Goal: Task Accomplishment & Management: Use online tool/utility

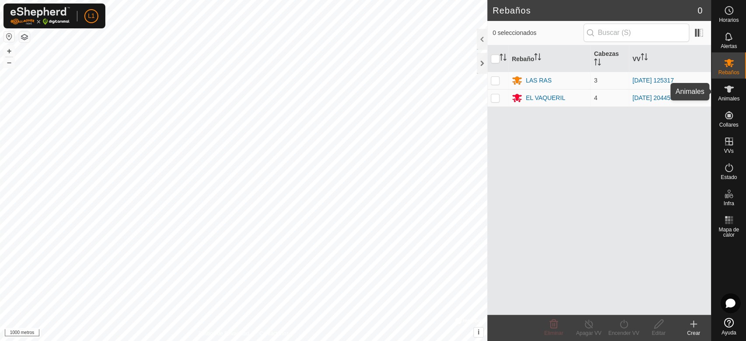
click at [729, 90] on icon at bounding box center [729, 89] width 10 height 7
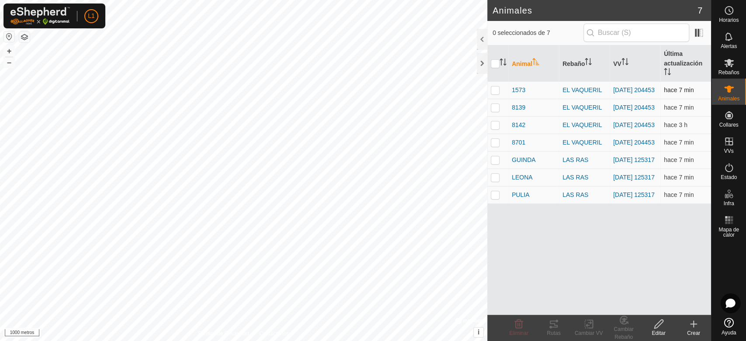
click at [493, 89] on p-checkbox at bounding box center [495, 90] width 9 height 7
click at [553, 331] on font "Rutas" at bounding box center [554, 333] width 14 height 6
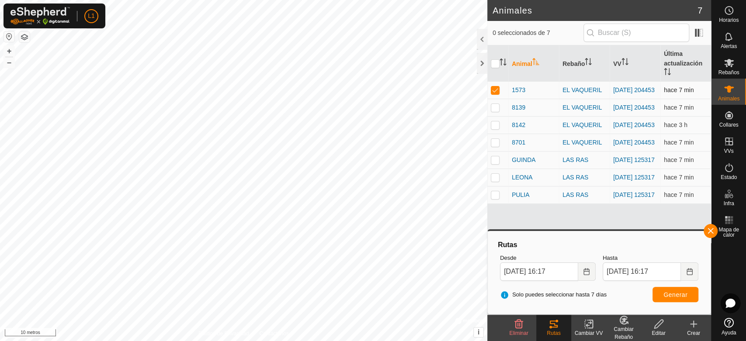
click at [492, 87] on p-checkbox at bounding box center [495, 90] width 9 height 7
checkbox input "false"
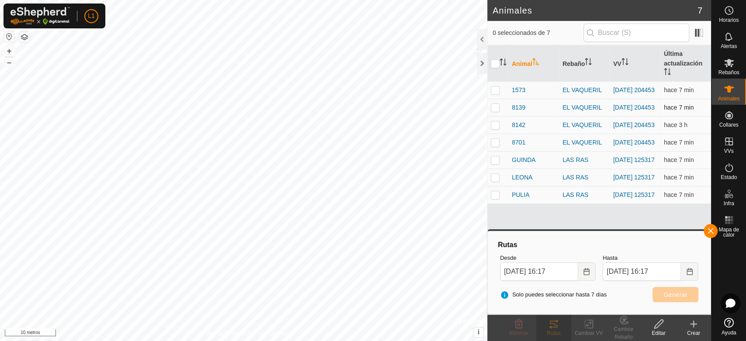
click at [497, 109] on p-checkbox at bounding box center [495, 107] width 9 height 7
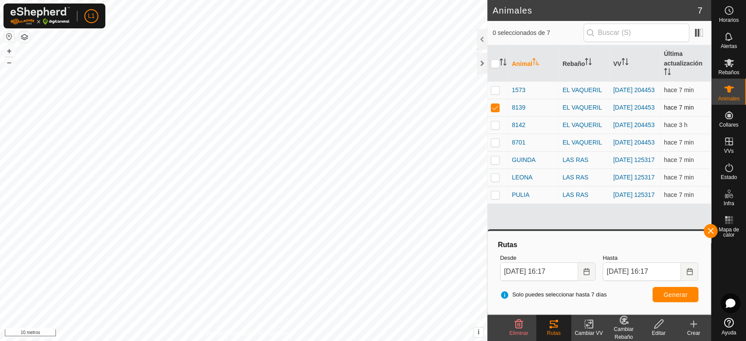
click at [501, 108] on td at bounding box center [497, 107] width 21 height 17
checkbox input "false"
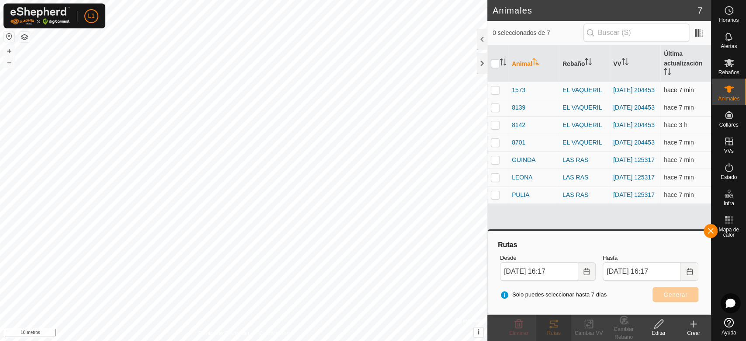
click at [497, 87] on p-checkbox at bounding box center [495, 90] width 9 height 7
checkbox input "true"
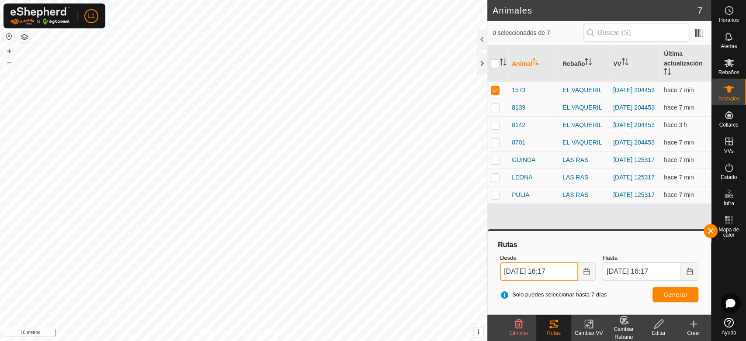
click at [558, 275] on input "[DATE] 16:17" at bounding box center [539, 272] width 78 height 18
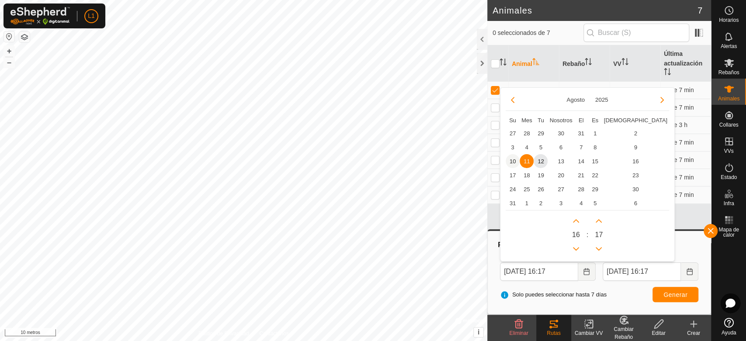
click at [512, 160] on span "10" at bounding box center [513, 161] width 14 height 14
type input "[DATE] 16:17"
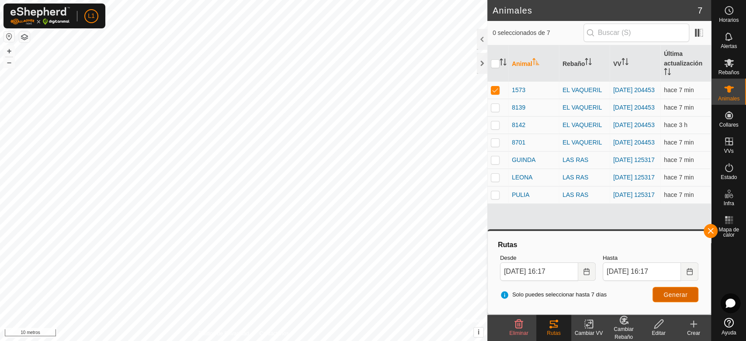
click at [668, 297] on font "Generar" at bounding box center [676, 295] width 24 height 7
click at [500, 87] on td at bounding box center [497, 90] width 21 height 17
checkbox input "false"
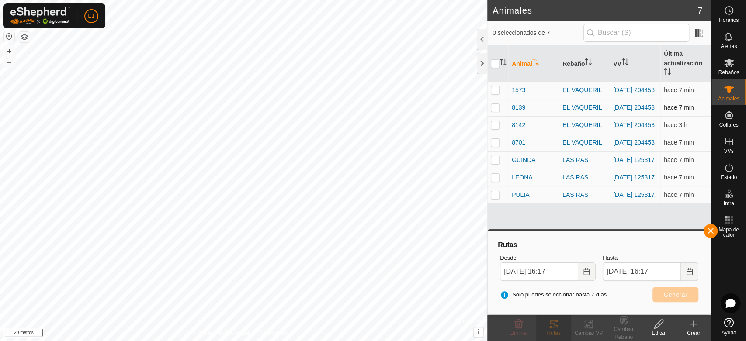
click at [492, 106] on p-tablecheckbox at bounding box center [495, 107] width 9 height 7
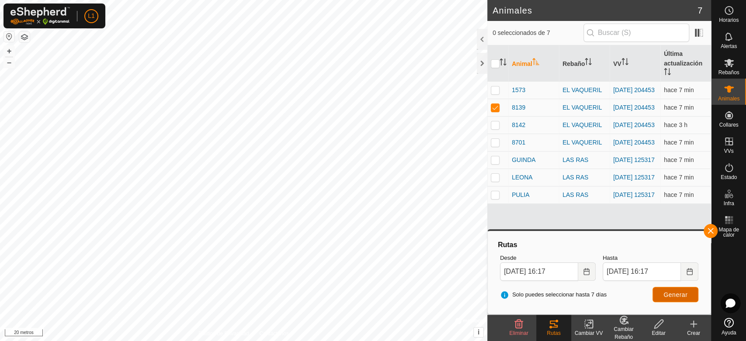
click at [681, 295] on font "Generar" at bounding box center [676, 295] width 24 height 7
click at [496, 111] on p-checkbox at bounding box center [495, 107] width 9 height 7
checkbox input "false"
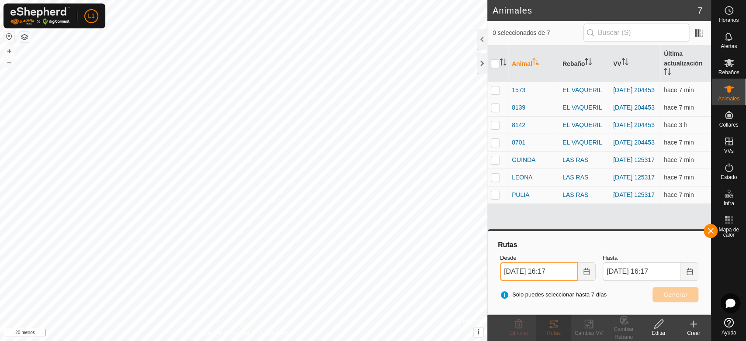
click at [570, 276] on input "[DATE] 16:17" at bounding box center [539, 272] width 78 height 18
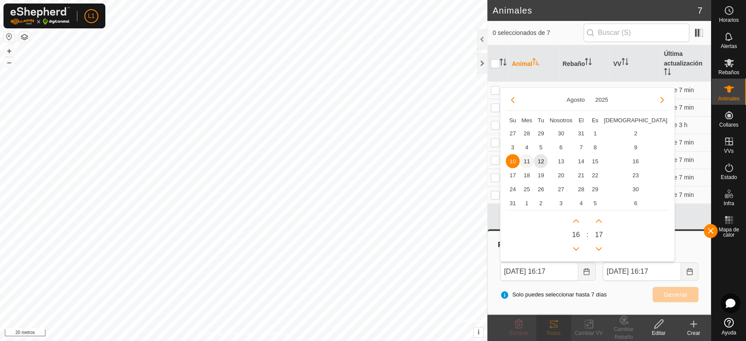
click at [526, 165] on span "11" at bounding box center [527, 161] width 14 height 14
type input "[DATE] 16:17"
click at [527, 167] on span "11" at bounding box center [527, 161] width 14 height 14
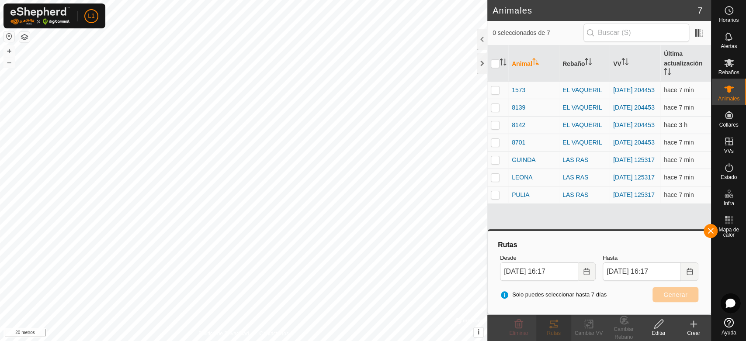
click at [493, 129] on p-checkbox at bounding box center [495, 125] width 9 height 7
checkbox input "true"
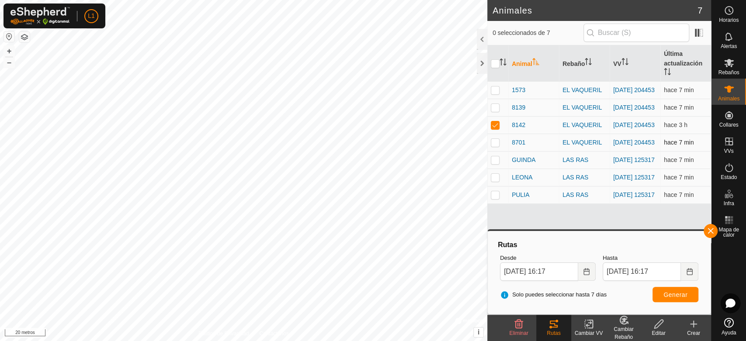
click at [496, 145] on p-checkbox at bounding box center [495, 142] width 9 height 7
click at [678, 293] on font "Generar" at bounding box center [676, 295] width 24 height 7
click at [580, 233] on body "L1 Horarios Alertas Rebaños Animales Collares VVs Estado Infra Mapa de calor Ay…" at bounding box center [373, 170] width 746 height 341
click at [495, 146] on p-checkbox at bounding box center [495, 142] width 9 height 7
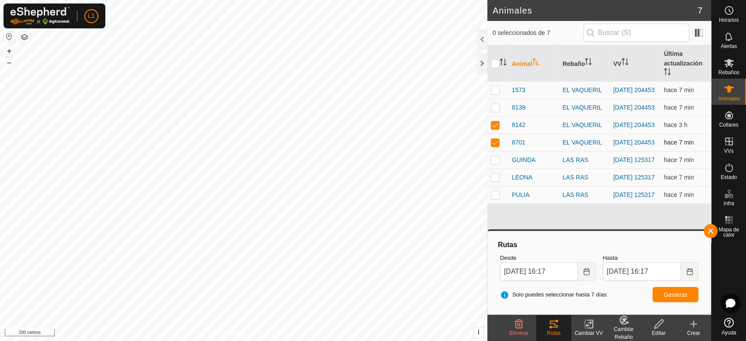
click at [495, 146] on p-checkbox at bounding box center [495, 142] width 9 height 7
checkbox input "false"
click at [669, 296] on font "Generar" at bounding box center [676, 295] width 24 height 7
click at [498, 128] on p-checkbox at bounding box center [495, 125] width 9 height 7
checkbox input "false"
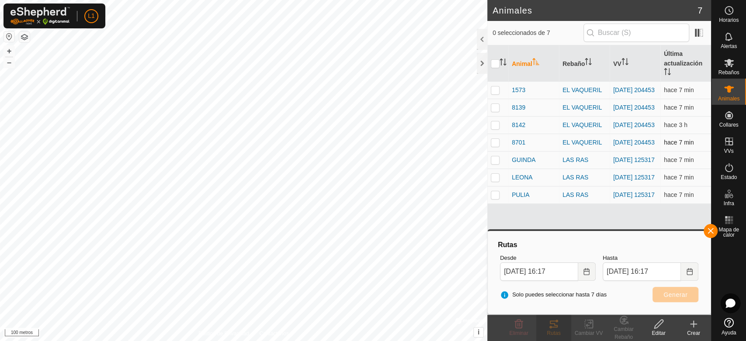
click at [489, 148] on td at bounding box center [497, 142] width 21 height 17
checkbox input "true"
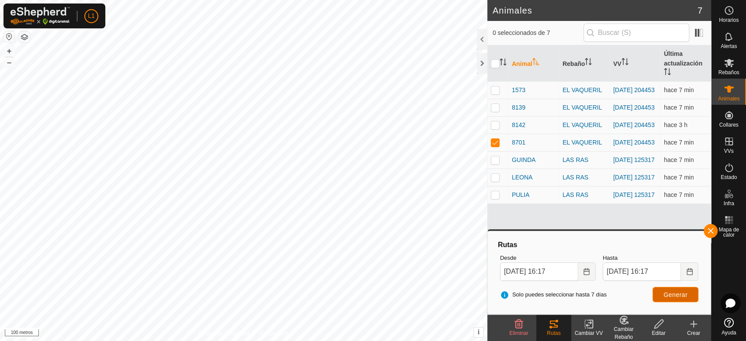
click at [664, 293] on font "Generar" at bounding box center [676, 295] width 24 height 7
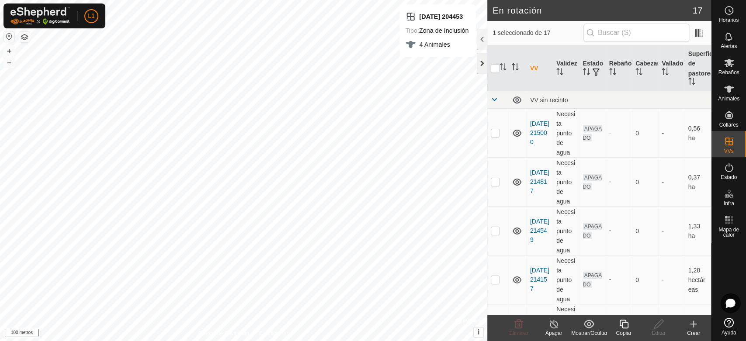
click at [480, 68] on div at bounding box center [482, 63] width 10 height 21
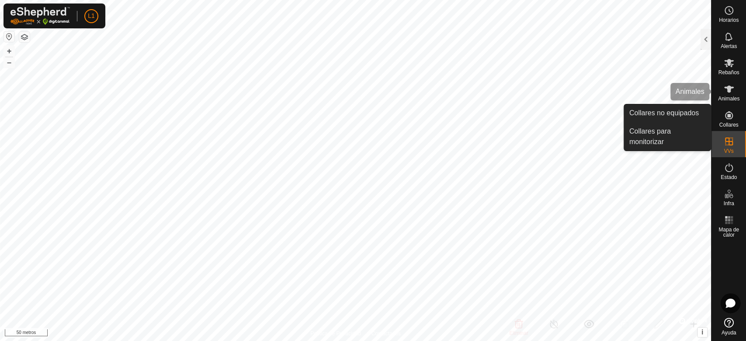
click at [735, 89] on es-animals-svg-icon at bounding box center [729, 89] width 16 height 14
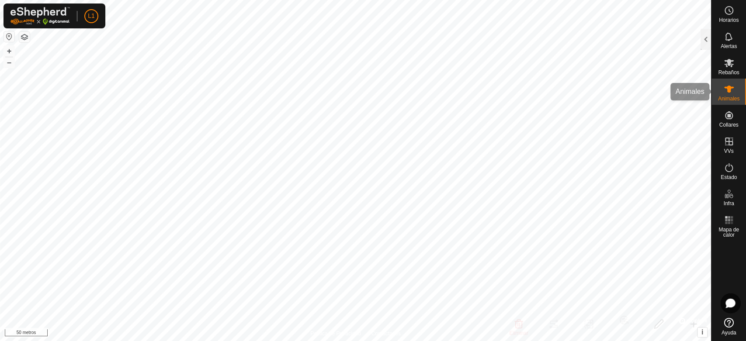
click at [724, 96] on font "Animales" at bounding box center [728, 99] width 21 height 6
click at [705, 49] on div at bounding box center [706, 39] width 10 height 21
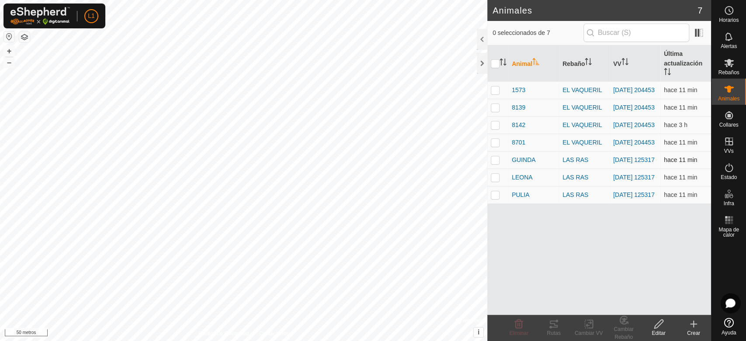
click at [494, 163] on p-checkbox at bounding box center [495, 159] width 9 height 7
checkbox input "true"
click at [496, 181] on p-checkbox at bounding box center [495, 177] width 9 height 7
checkbox input "true"
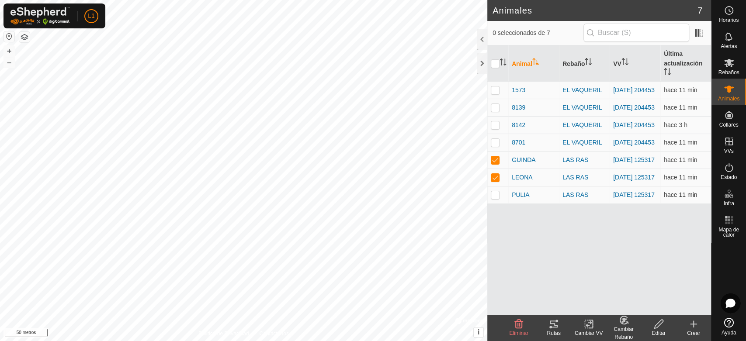
click at [496, 198] on p-checkbox at bounding box center [495, 194] width 9 height 7
checkbox input "true"
click at [555, 327] on icon at bounding box center [554, 324] width 10 height 10
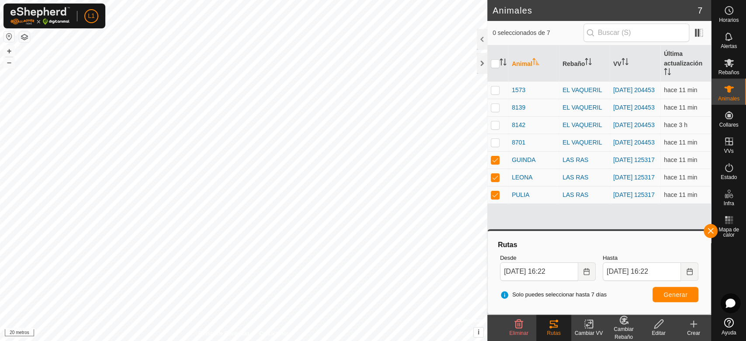
click at [401, 341] on html "L1 Horarios Alertas Rebaños Animales Collares VVs Estado Infra Mapa de calor Ay…" at bounding box center [373, 170] width 746 height 341
click at [694, 31] on span at bounding box center [699, 33] width 14 height 14
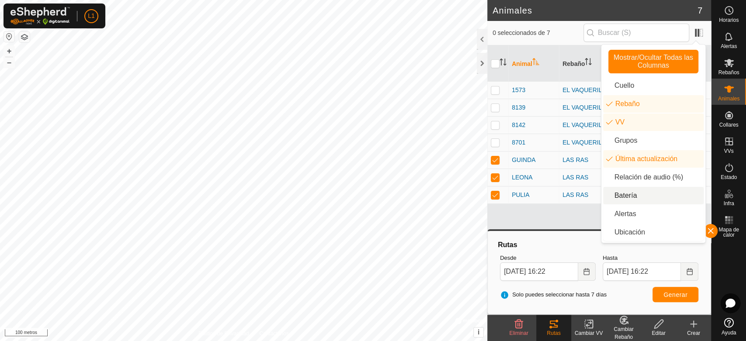
click at [625, 201] on li "Batería" at bounding box center [653, 195] width 101 height 17
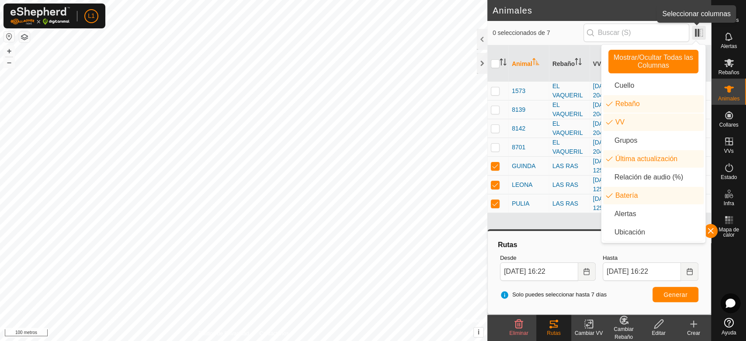
click at [703, 31] on span at bounding box center [699, 33] width 14 height 14
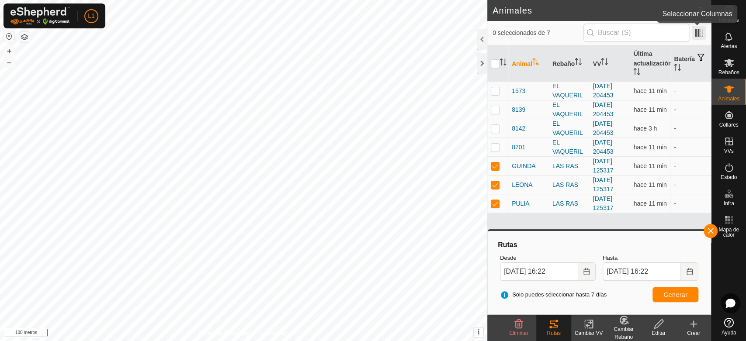
click at [697, 33] on span at bounding box center [699, 33] width 14 height 14
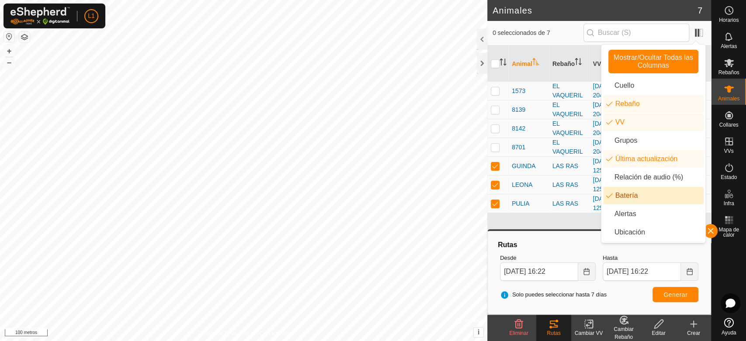
click at [633, 196] on li "Batería" at bounding box center [653, 195] width 101 height 17
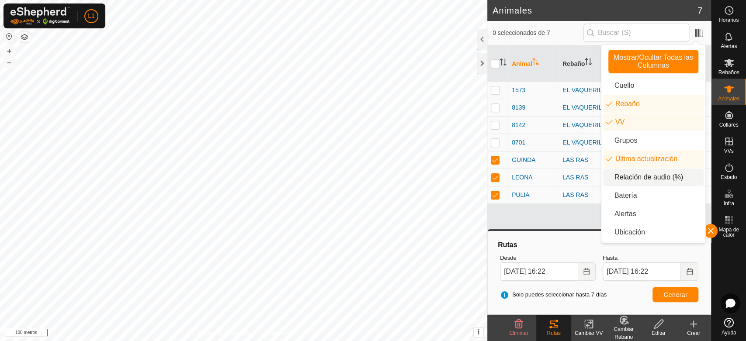
click at [625, 176] on li "Relación de audio (%)" at bounding box center [653, 177] width 101 height 17
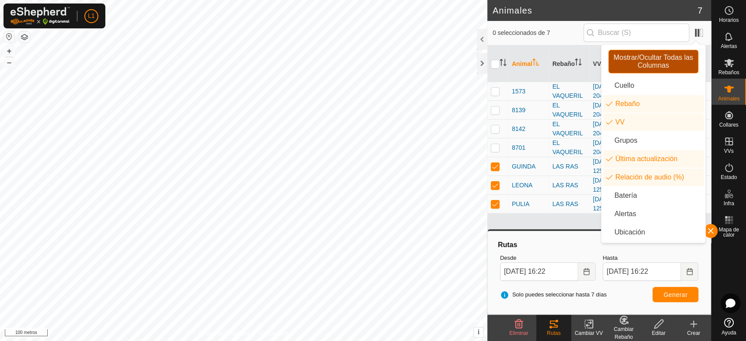
click at [677, 56] on font "Mostrar/Ocultar Todas las Columnas" at bounding box center [654, 61] width 80 height 15
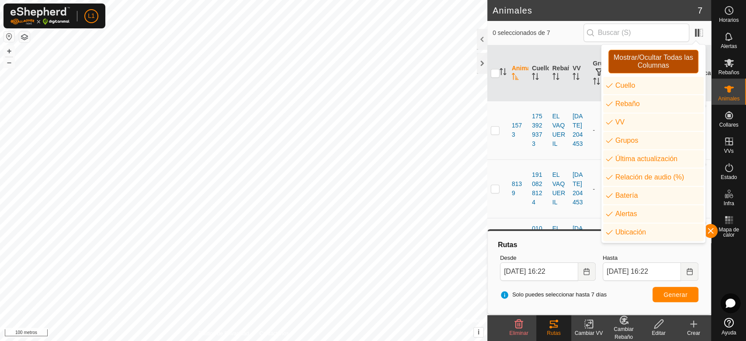
click at [677, 56] on font "Mostrar/Ocultar Todas las Columnas" at bounding box center [654, 61] width 80 height 15
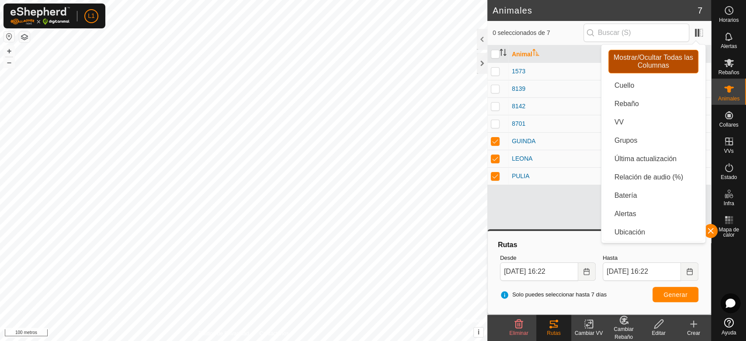
click at [677, 56] on font "Mostrar/Ocultar Todas las Columnas" at bounding box center [654, 61] width 80 height 15
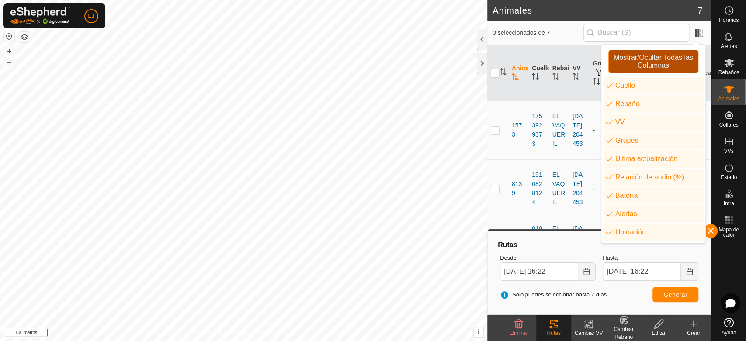
click at [677, 56] on font "Mostrar/Ocultar Todas las Columnas" at bounding box center [654, 61] width 80 height 15
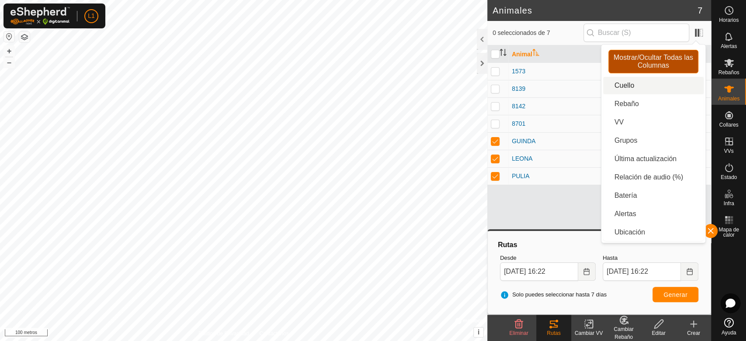
click at [674, 56] on font "Mostrar/Ocultar Todas las Columnas" at bounding box center [654, 61] width 80 height 15
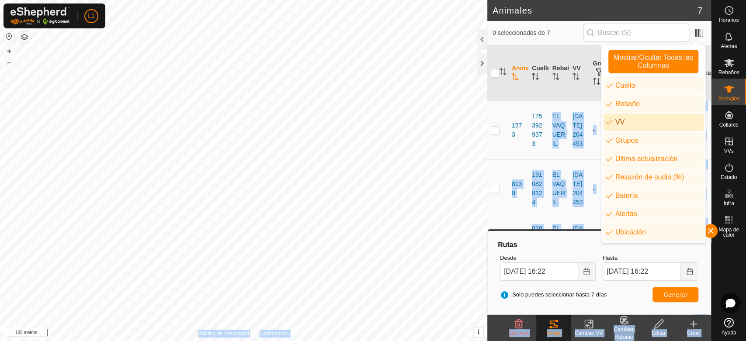
click at [448, 162] on div "Animales 7 0 seleccionados de 7 Animal Cuello Rebaño VV Grupos Última actualiza…" at bounding box center [355, 170] width 711 height 341
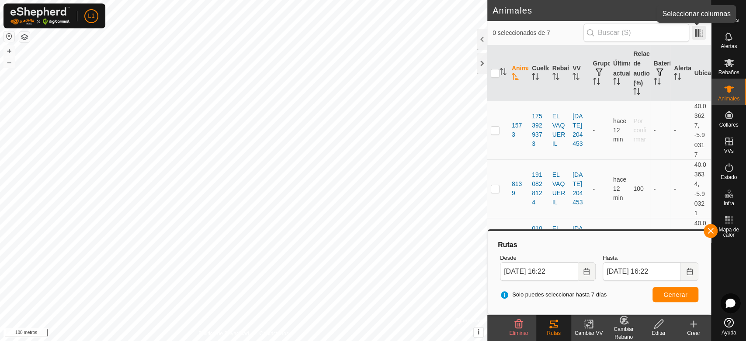
click at [699, 38] on span at bounding box center [699, 33] width 14 height 14
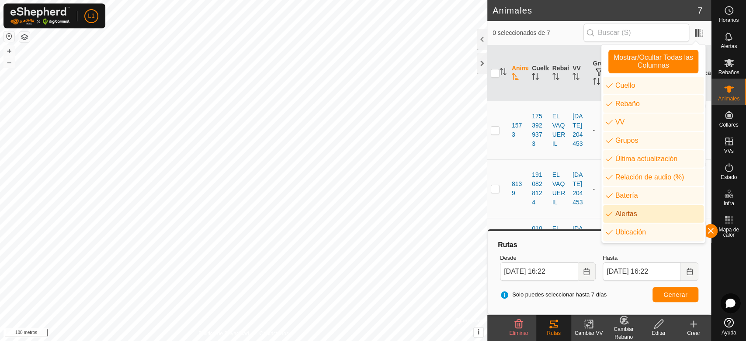
click at [606, 214] on li "Alertas" at bounding box center [653, 213] width 101 height 17
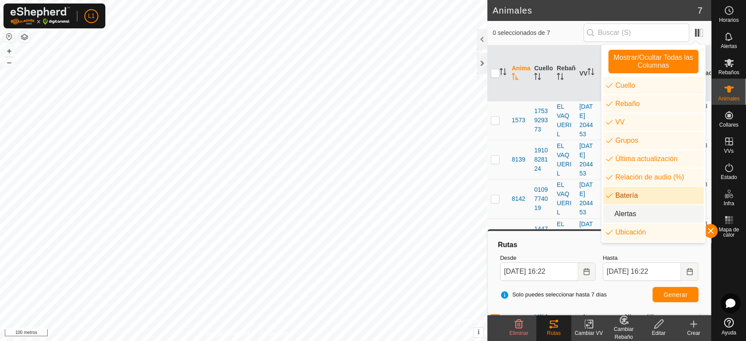
click at [610, 194] on li "Batería" at bounding box center [653, 195] width 101 height 17
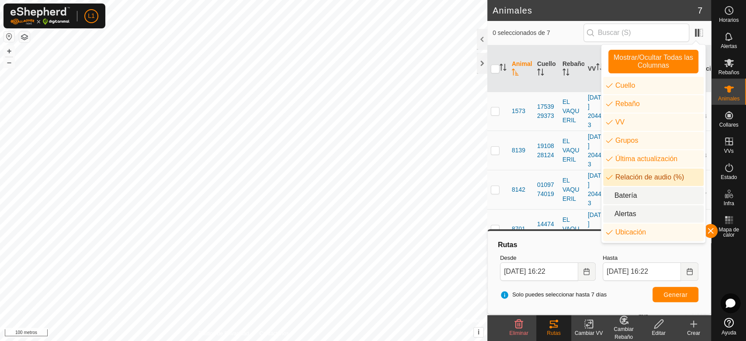
click at [608, 179] on li "Relación de audio (%)" at bounding box center [653, 177] width 101 height 17
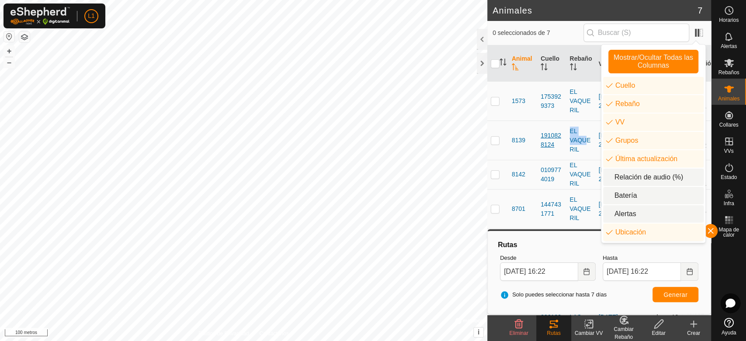
drag, startPoint x: 528, startPoint y: 148, endPoint x: 558, endPoint y: 142, distance: 30.3
click at [558, 142] on tr "8139 1910828124 EL VAQUERIL [DATE] 204453 - hace 12 min 40.03634, -5.90321" at bounding box center [599, 140] width 224 height 39
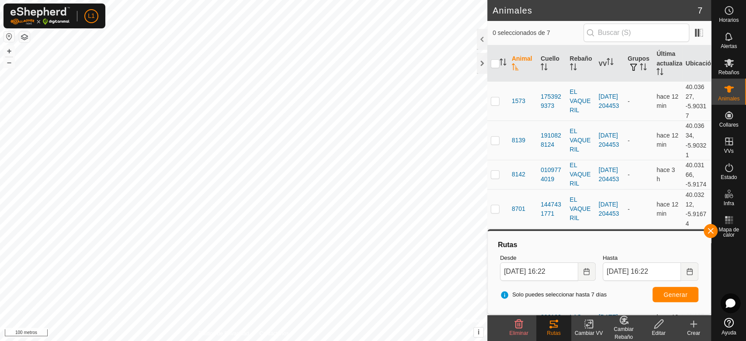
click at [707, 32] on div "0 seleccionados de 7" at bounding box center [599, 33] width 224 height 24
click at [699, 34] on span at bounding box center [699, 33] width 14 height 14
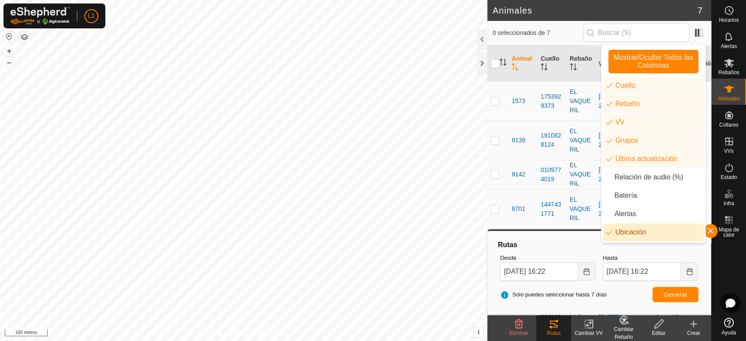
click at [607, 231] on li "Ubicación" at bounding box center [653, 232] width 101 height 17
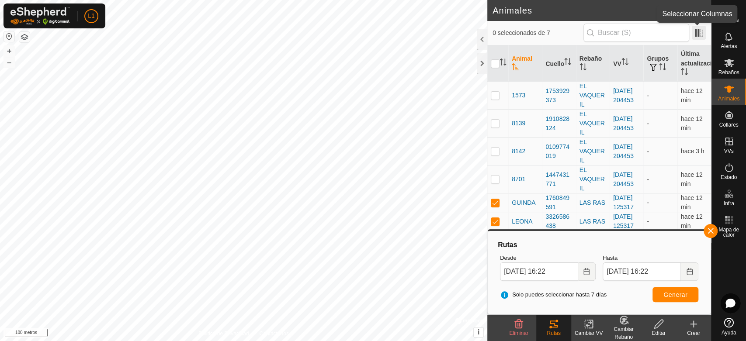
click at [703, 33] on span at bounding box center [699, 33] width 14 height 14
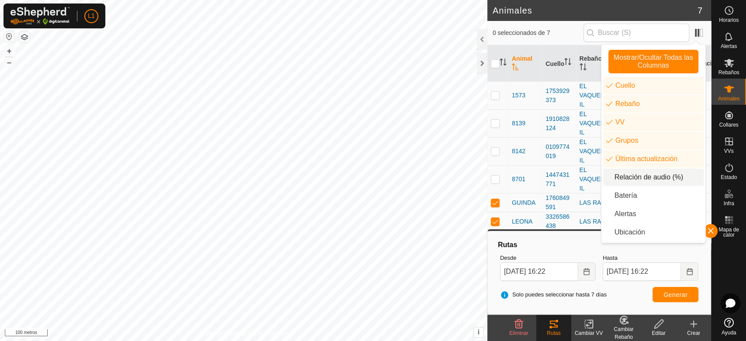
click at [635, 179] on li "Relación de audio (%)" at bounding box center [653, 177] width 101 height 17
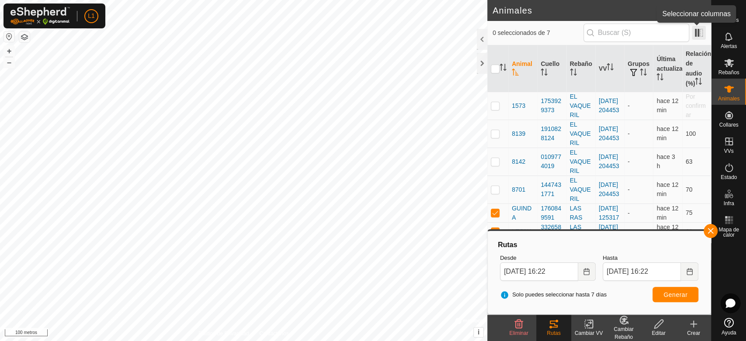
click at [697, 35] on span at bounding box center [699, 33] width 14 height 14
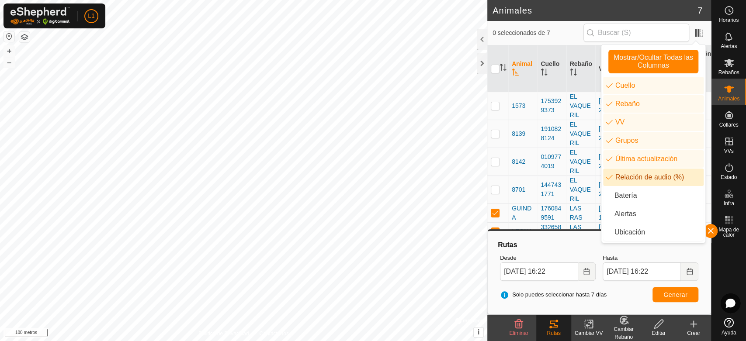
click at [613, 179] on li "Relación de audio (%)" at bounding box center [653, 177] width 101 height 17
